Goal: Task Accomplishment & Management: Use online tool/utility

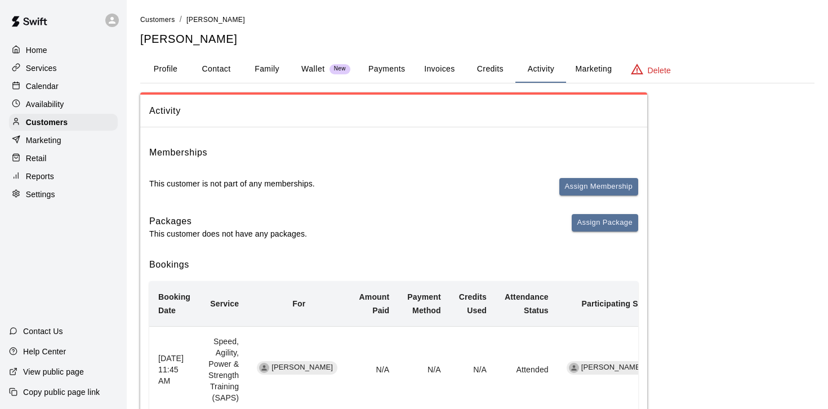
scroll to position [642, 0]
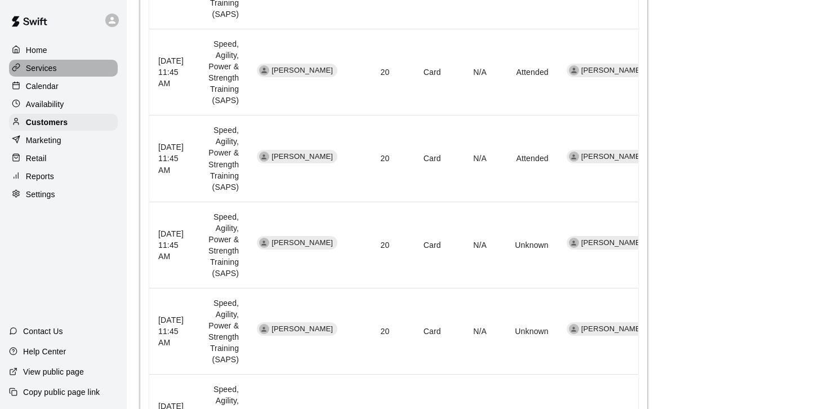
click at [49, 66] on p "Services" at bounding box center [41, 67] width 31 height 11
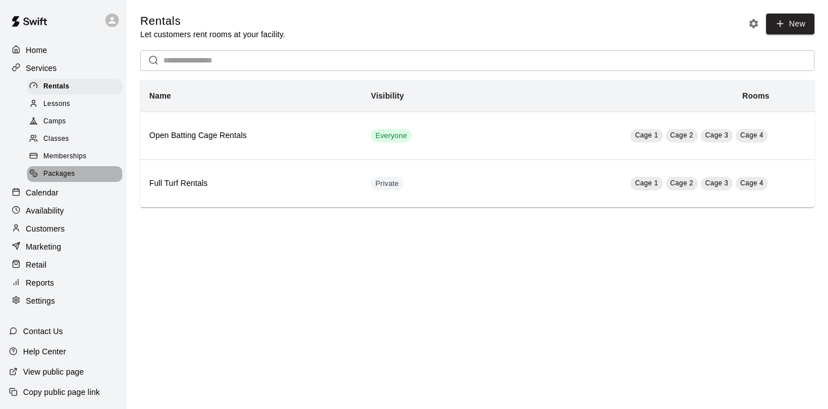
click at [64, 170] on span "Packages" at bounding box center [59, 173] width 32 height 11
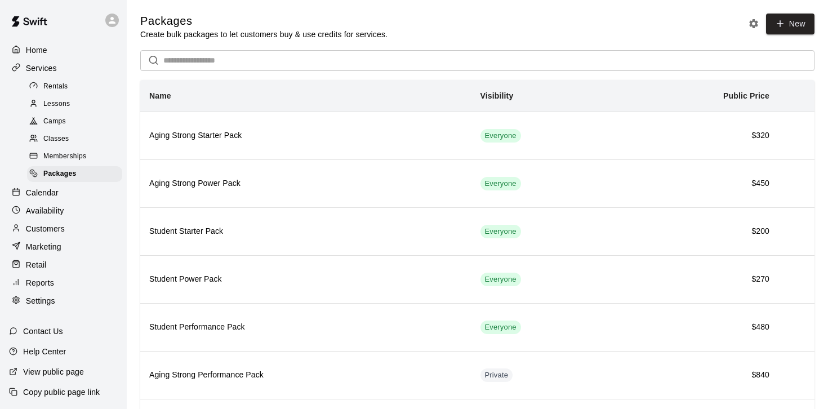
scroll to position [70, 0]
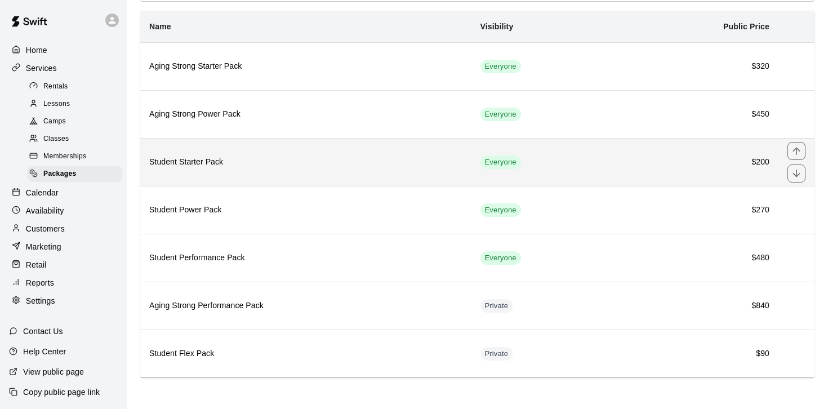
click at [579, 163] on td "Everyone" at bounding box center [544, 162] width 146 height 48
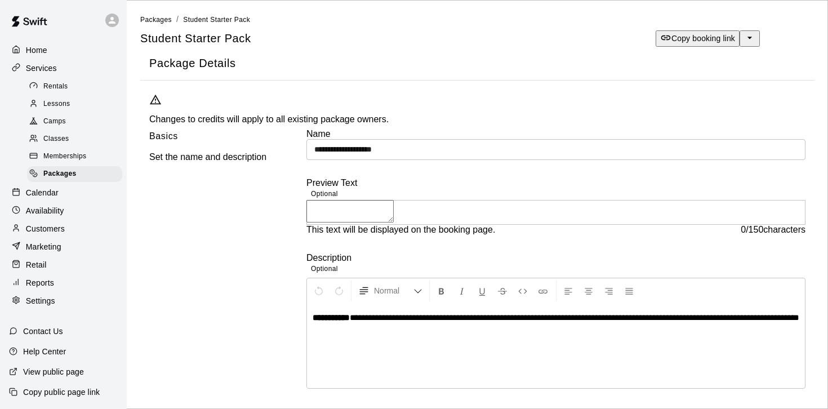
click at [693, 37] on p "Copy booking link" at bounding box center [703, 38] width 64 height 11
click at [148, 19] on span "Packages" at bounding box center [156, 20] width 32 height 8
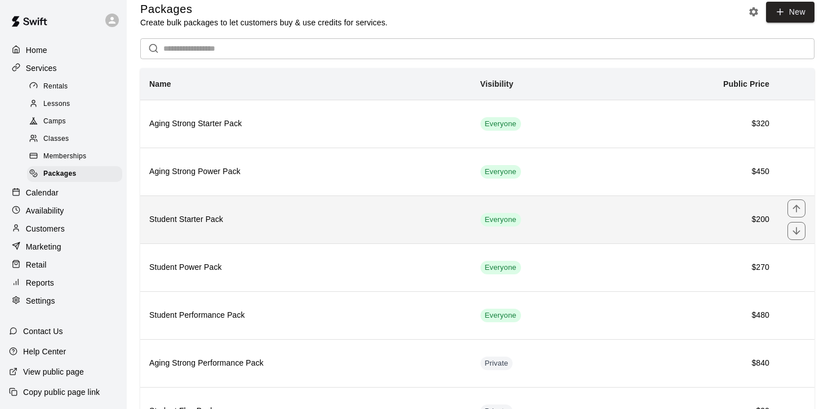
scroll to position [17, 0]
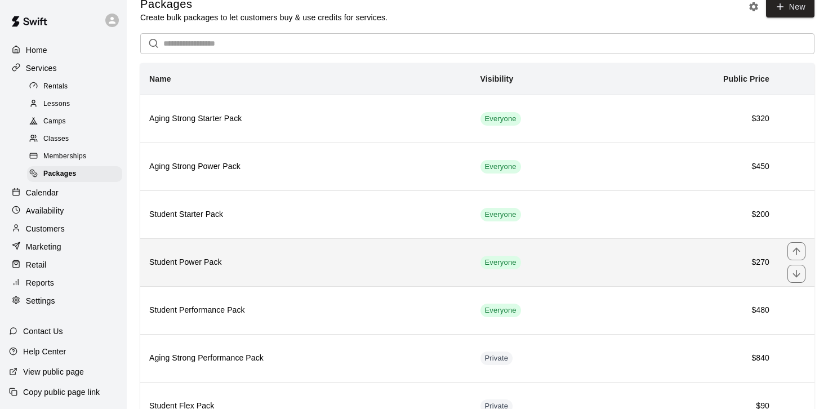
click at [378, 256] on th "Student Power Pack" at bounding box center [305, 262] width 331 height 48
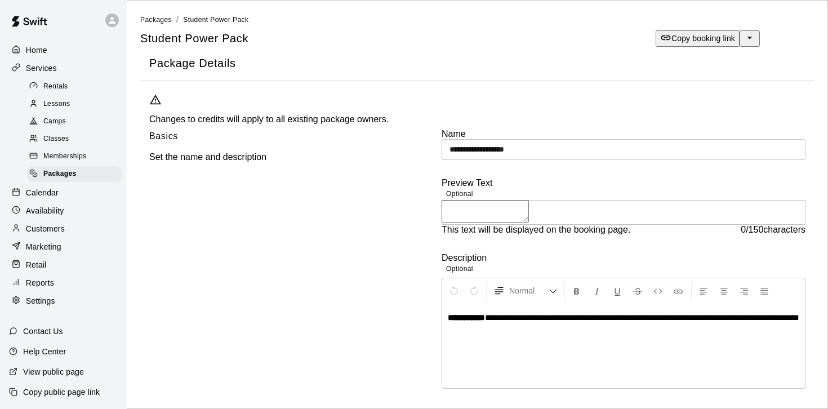
click at [683, 39] on p "Copy booking link" at bounding box center [703, 38] width 64 height 11
click at [153, 16] on span "Packages" at bounding box center [156, 20] width 32 height 8
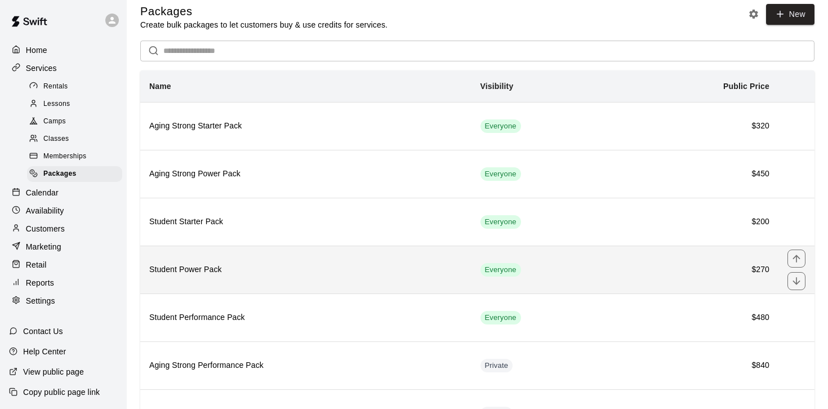
scroll to position [10, 0]
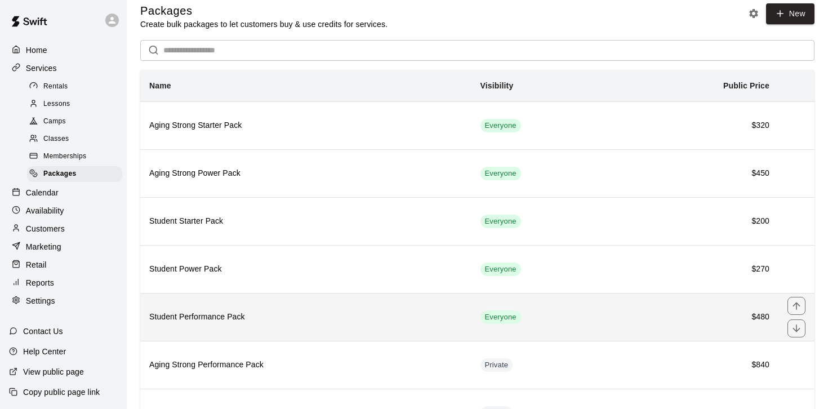
click at [418, 321] on h6 "Student Performance Pack" at bounding box center [305, 317] width 313 height 12
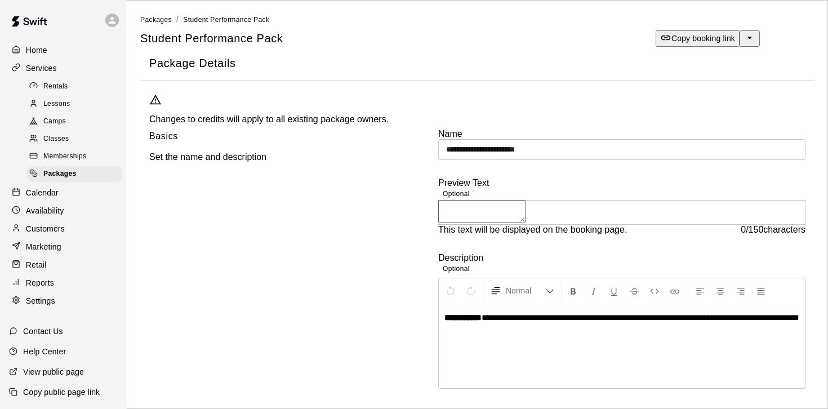
click at [699, 35] on p "Copy booking link" at bounding box center [703, 38] width 64 height 11
